Goal: Check status: Check status

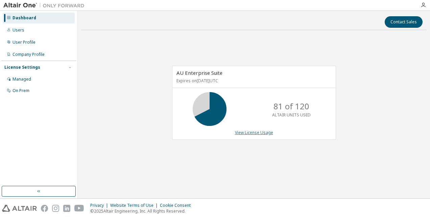
click at [255, 132] on link "View License Usage" at bounding box center [254, 132] width 38 height 6
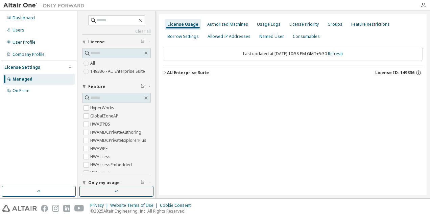
click at [165, 74] on icon "button" at bounding box center [165, 73] width 4 height 4
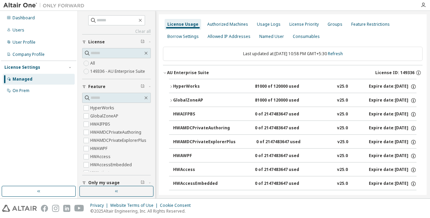
click at [171, 89] on button "HyperWorks 81000 of 120000 used v25.0 Expire date: 2025-12-01" at bounding box center [292, 86] width 247 height 15
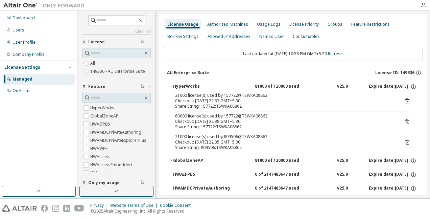
click at [169, 159] on icon "button" at bounding box center [171, 160] width 4 height 4
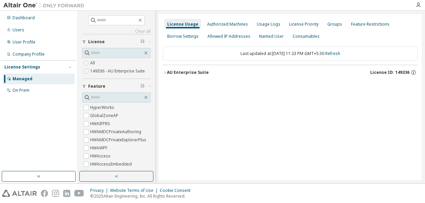
click at [164, 72] on icon "button" at bounding box center [165, 73] width 4 height 4
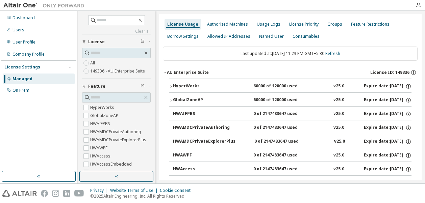
click at [170, 86] on icon "button" at bounding box center [171, 86] width 4 height 4
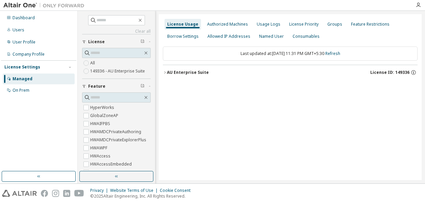
click at [168, 74] on div "AU Enterprise Suite" at bounding box center [188, 72] width 42 height 5
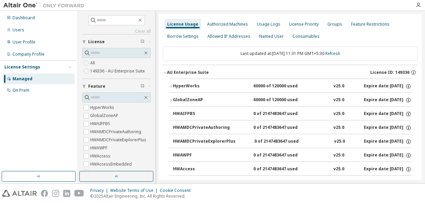
click at [170, 85] on icon "button" at bounding box center [171, 86] width 4 height 4
